Goal: Task Accomplishment & Management: Manage account settings

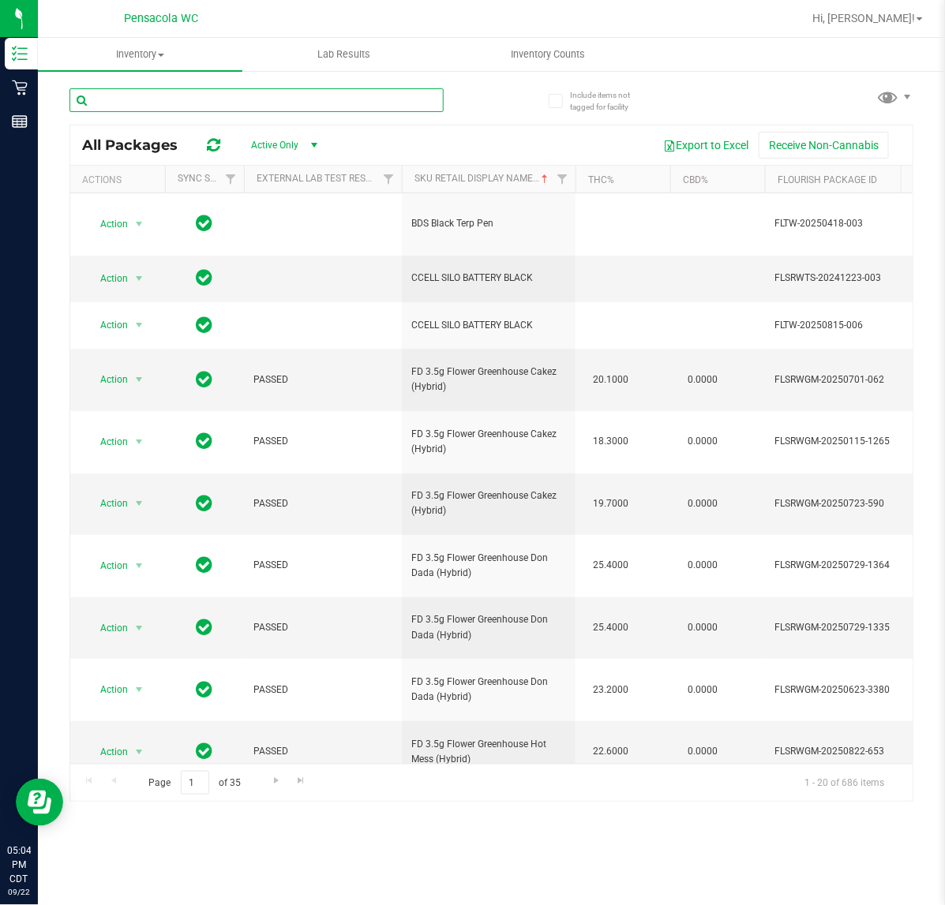
click at [282, 99] on input "text" at bounding box center [256, 100] width 374 height 24
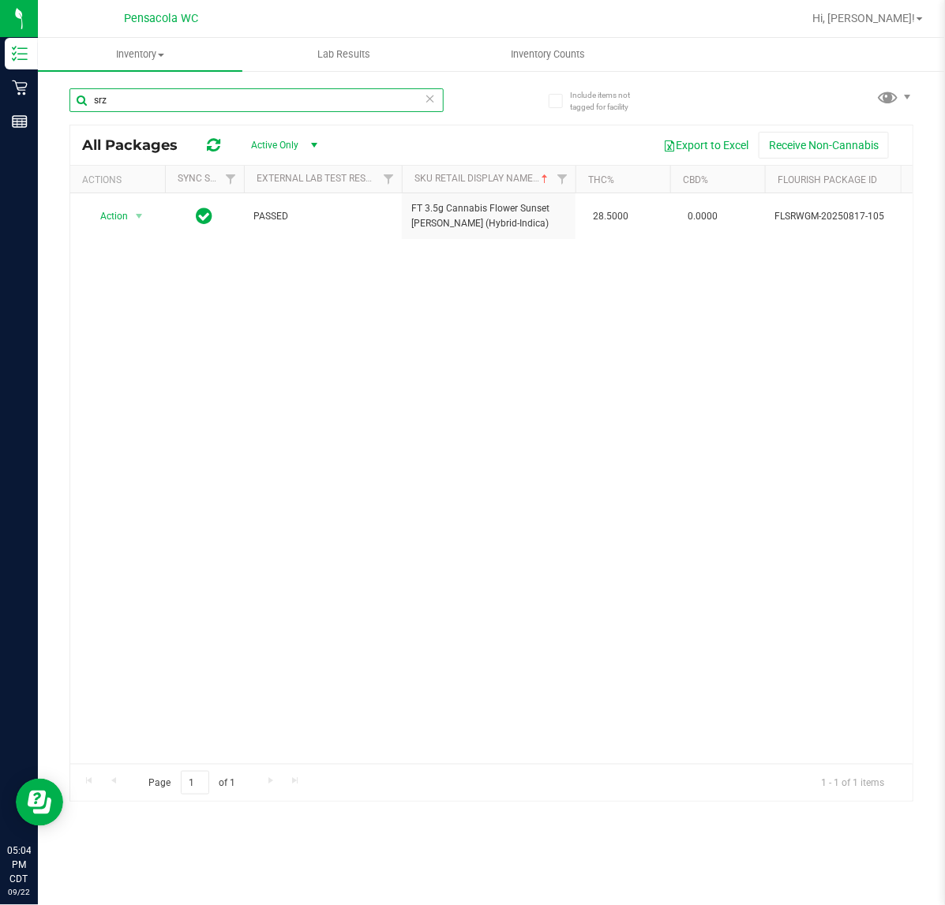
type input "srz"
click at [117, 186] on th "Actions" at bounding box center [117, 180] width 95 height 28
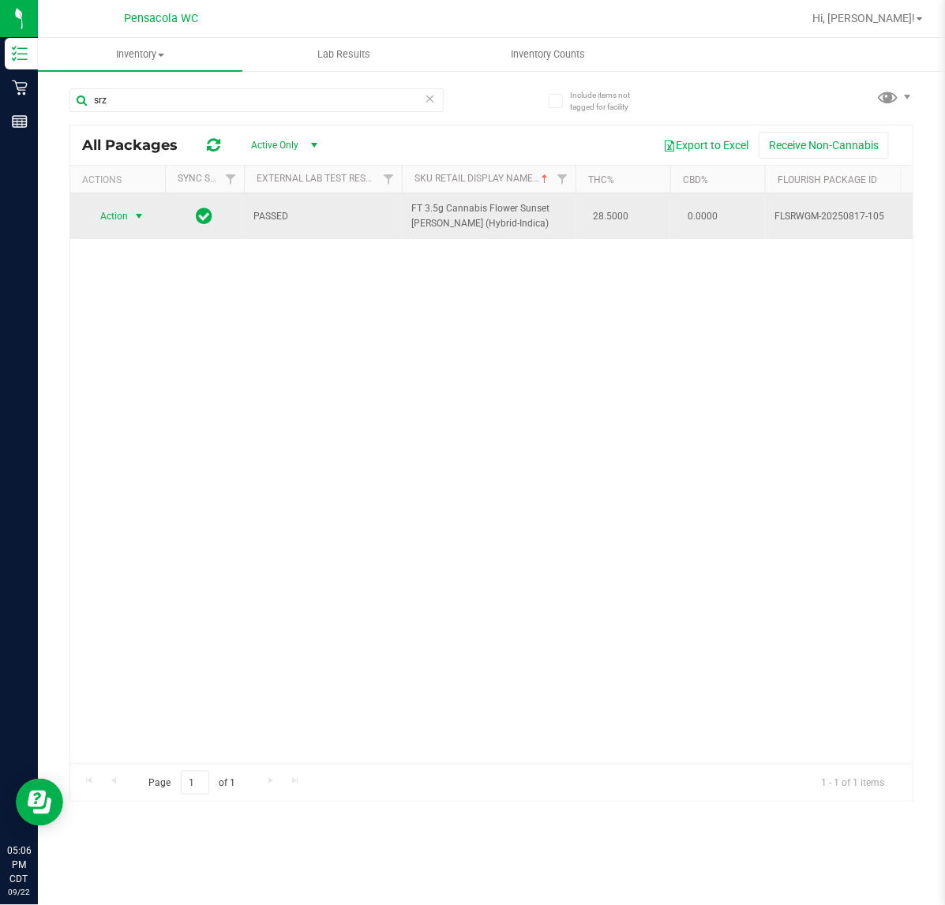
click at [139, 217] on span "select" at bounding box center [139, 216] width 13 height 13
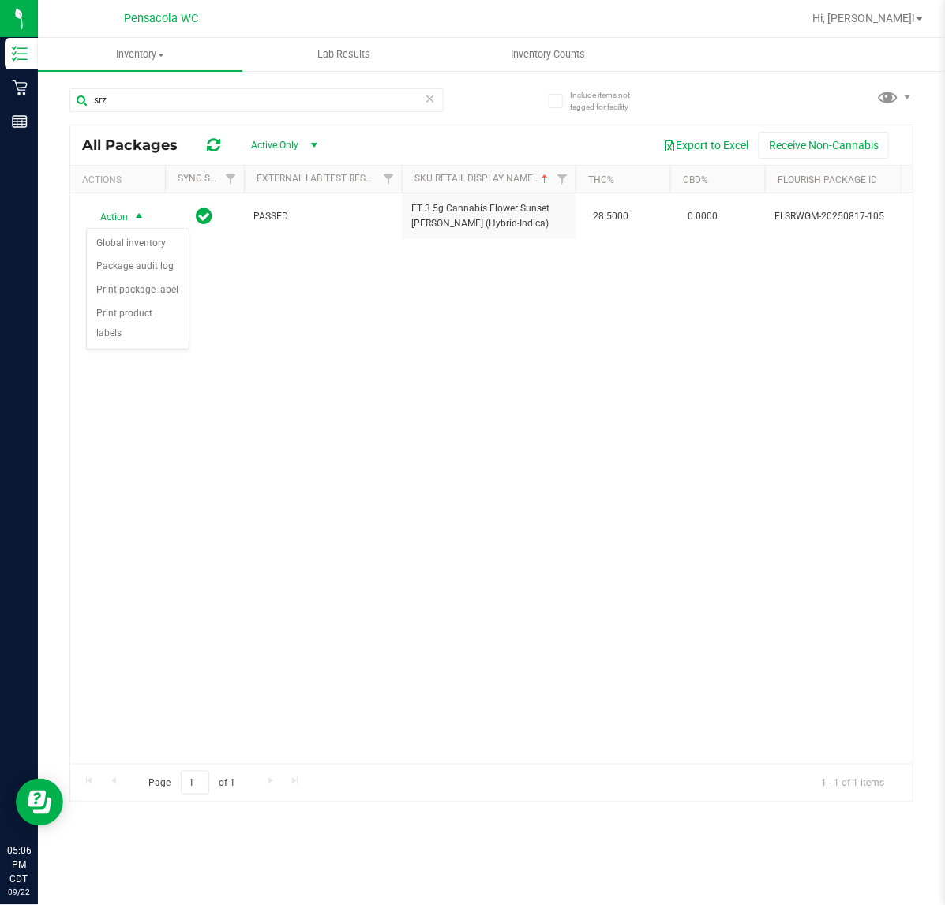
click at [261, 364] on div "Action Action Global inventory Package audit log Print package label Print prod…" at bounding box center [491, 478] width 842 height 571
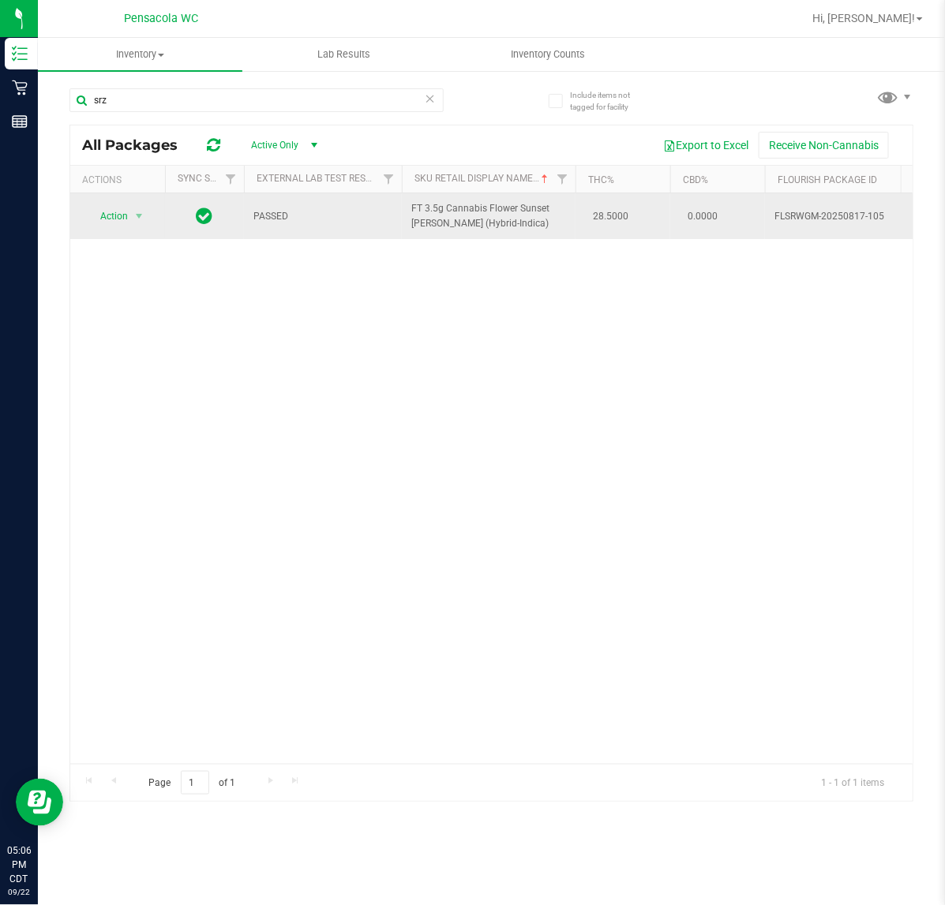
drag, startPoint x: 506, startPoint y: 235, endPoint x: 405, endPoint y: 204, distance: 105.8
click at [405, 204] on td "FT 3.5g Cannabis Flower Sunset [PERSON_NAME] (Hybrid-Indica)" at bounding box center [489, 216] width 174 height 46
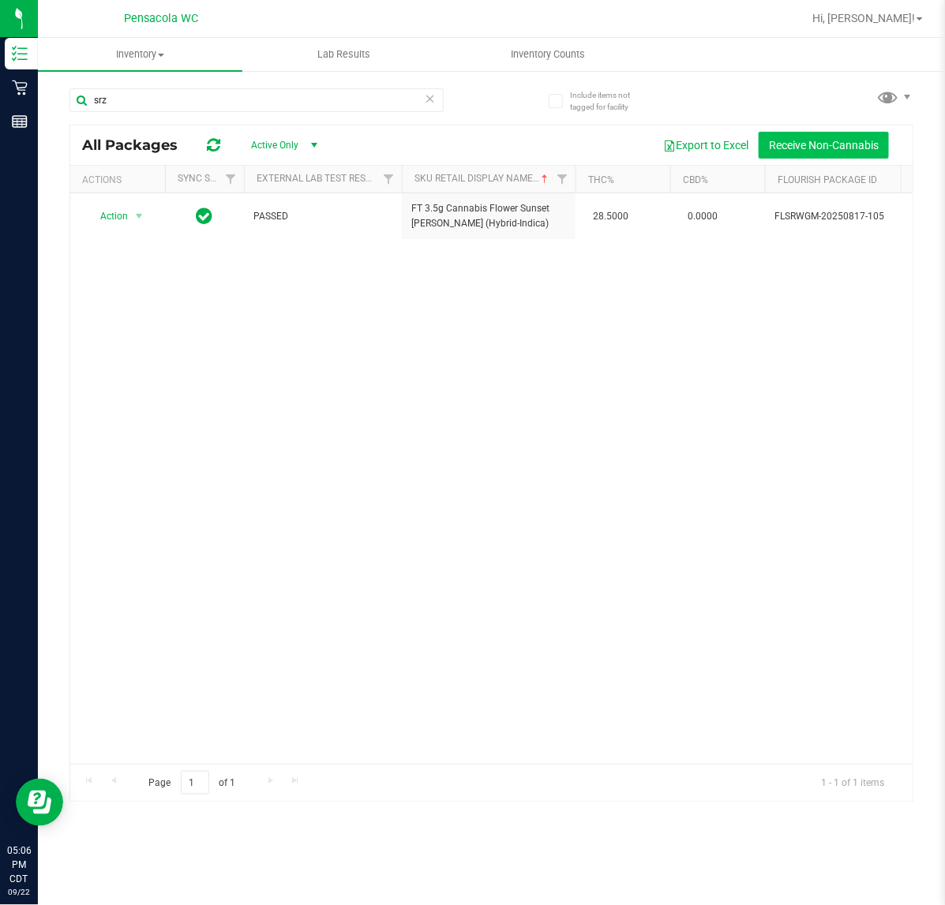
copy span "FT 3.5g Cannabis Flower Sunset [PERSON_NAME] (Hybrid-Indica)"
click at [894, 12] on span "Hi, [PERSON_NAME]!" at bounding box center [863, 18] width 103 height 13
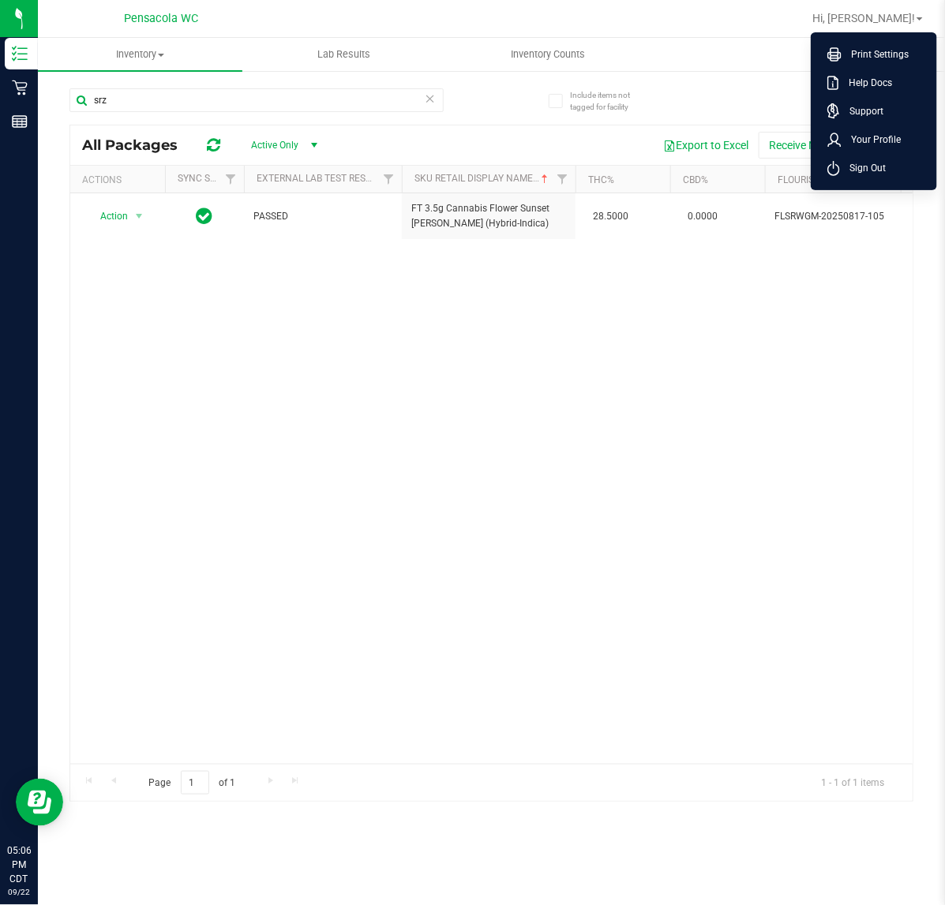
click at [837, 184] on ul "Print Settings Help Docs Support Your Profile Sign Out" at bounding box center [874, 111] width 126 height 158
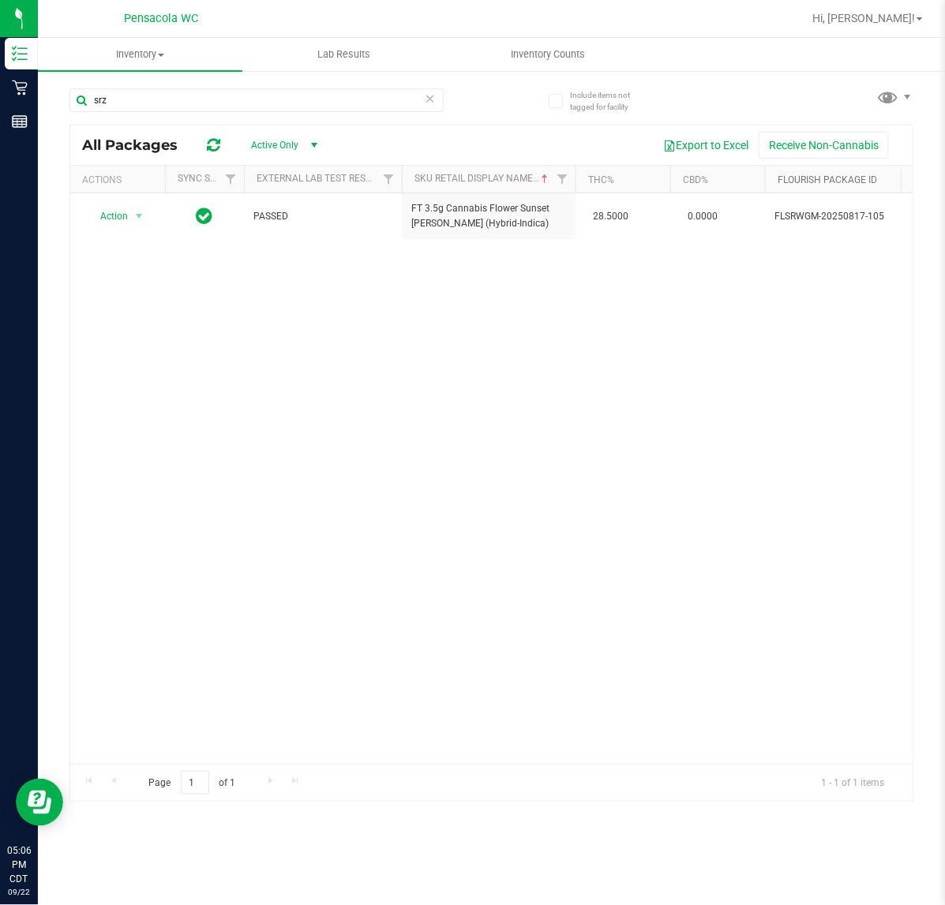
click at [833, 174] on link "Flourish Package ID" at bounding box center [826, 179] width 99 height 11
click at [878, 9] on div "Hi, [PERSON_NAME]! Print Settings Help Docs Support Your Profile Sign Out" at bounding box center [867, 19] width 123 height 28
click at [881, 21] on span "Hi, [PERSON_NAME]!" at bounding box center [863, 18] width 103 height 13
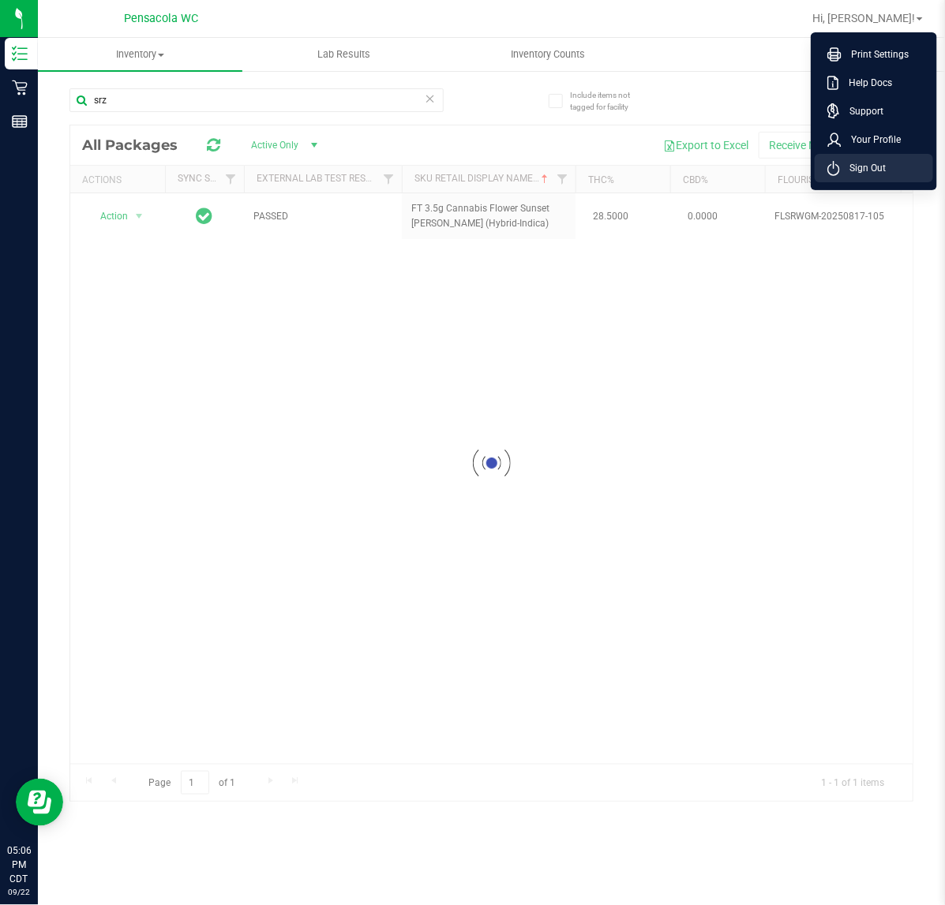
click at [837, 166] on icon at bounding box center [833, 169] width 11 height 10
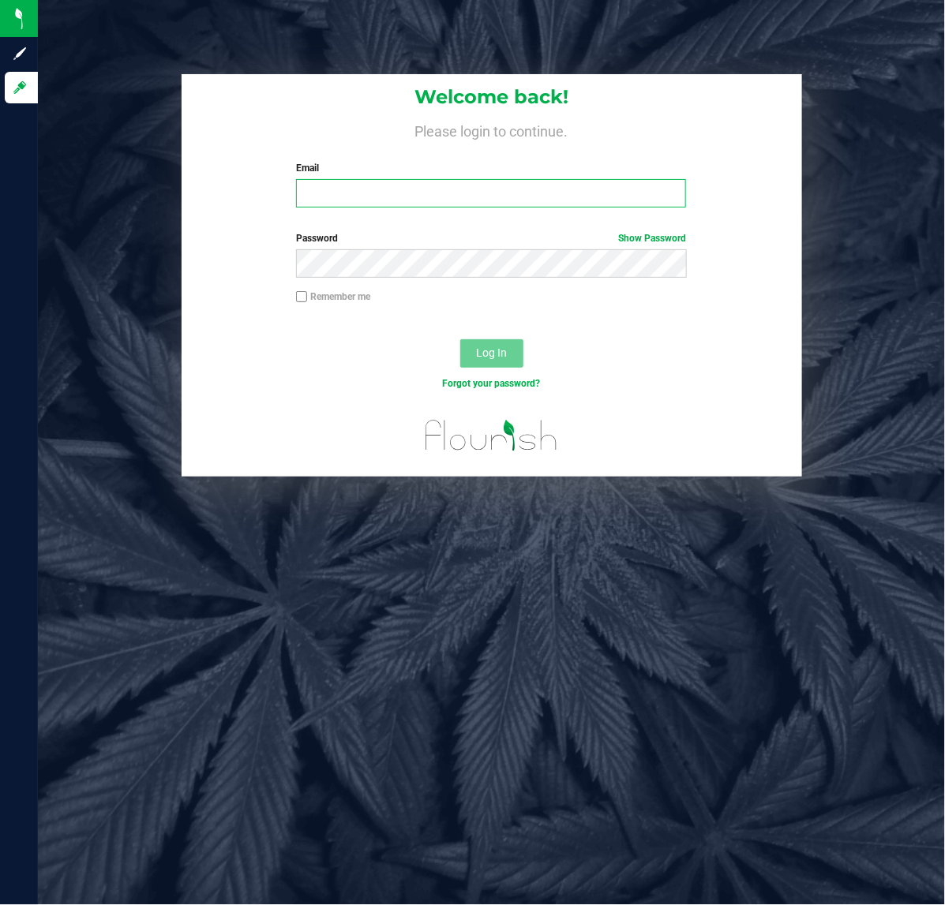
click at [446, 200] on input "Email" at bounding box center [491, 193] width 390 height 28
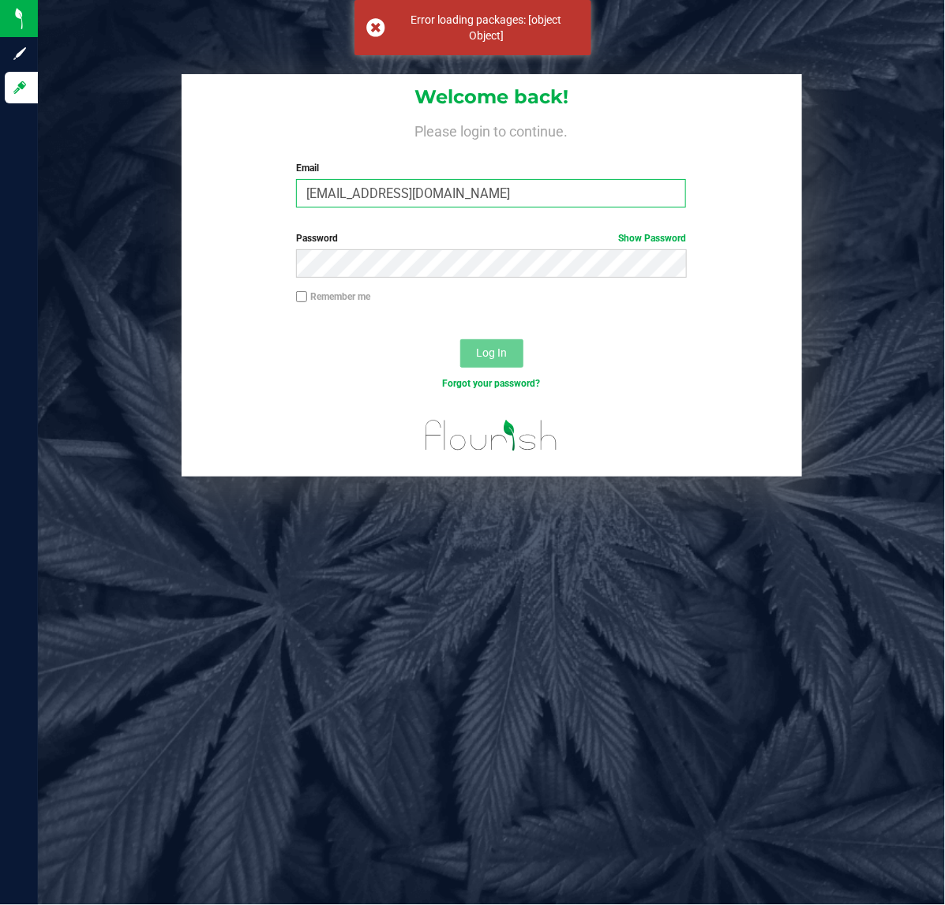
type input "[EMAIL_ADDRESS][DOMAIN_NAME]"
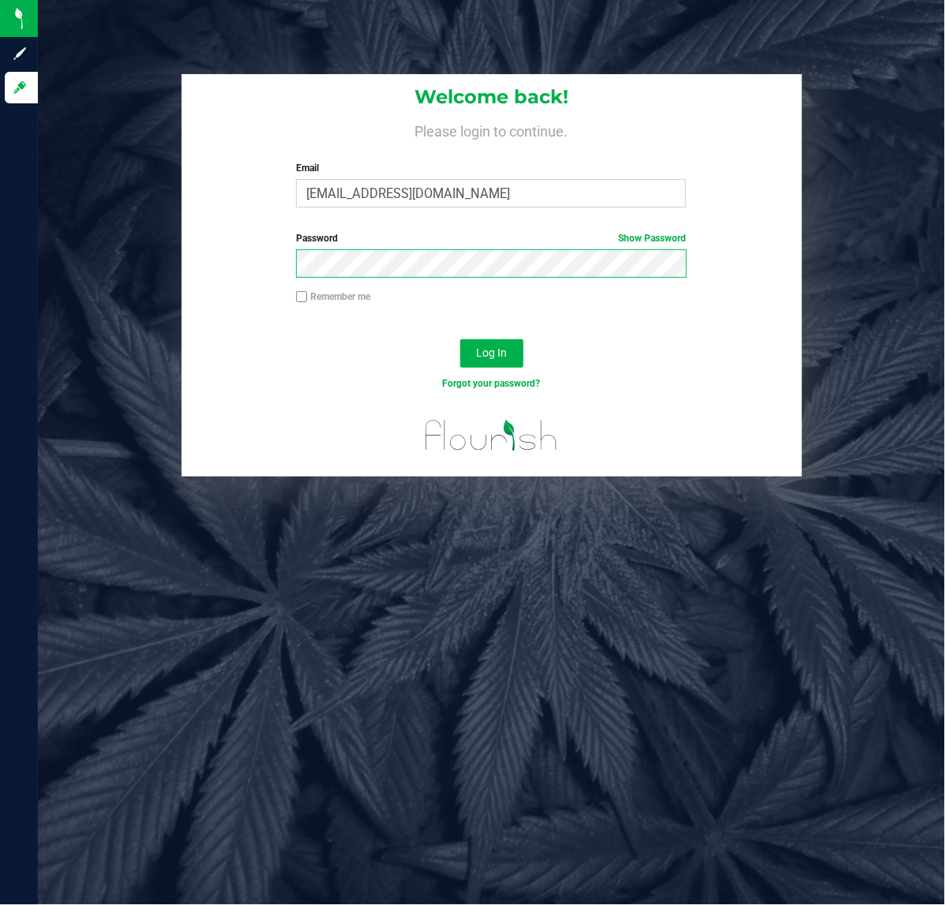
click at [460, 339] on button "Log In" at bounding box center [491, 353] width 63 height 28
